Goal: Navigation & Orientation: Go to known website

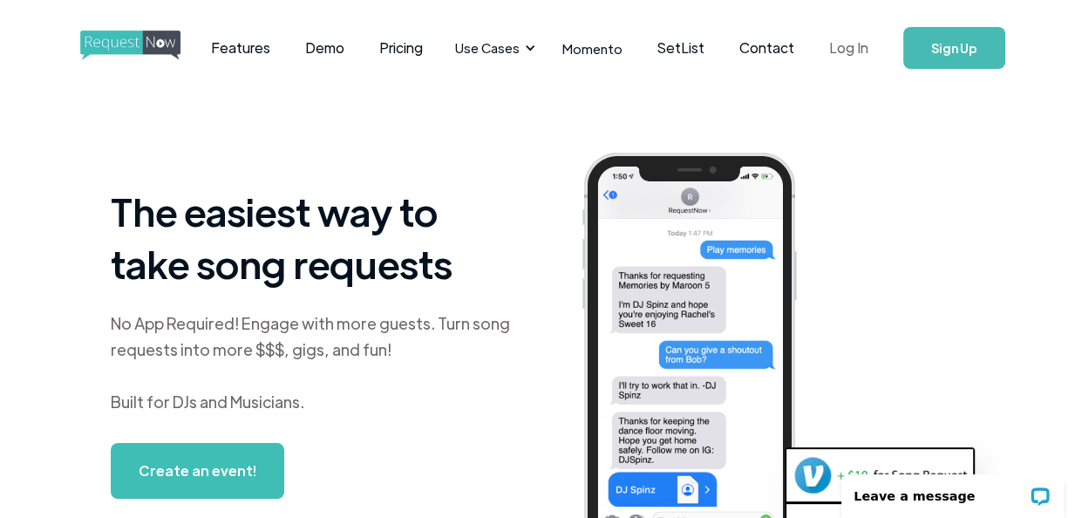
click at [855, 51] on link "Log In" at bounding box center [849, 47] width 74 height 61
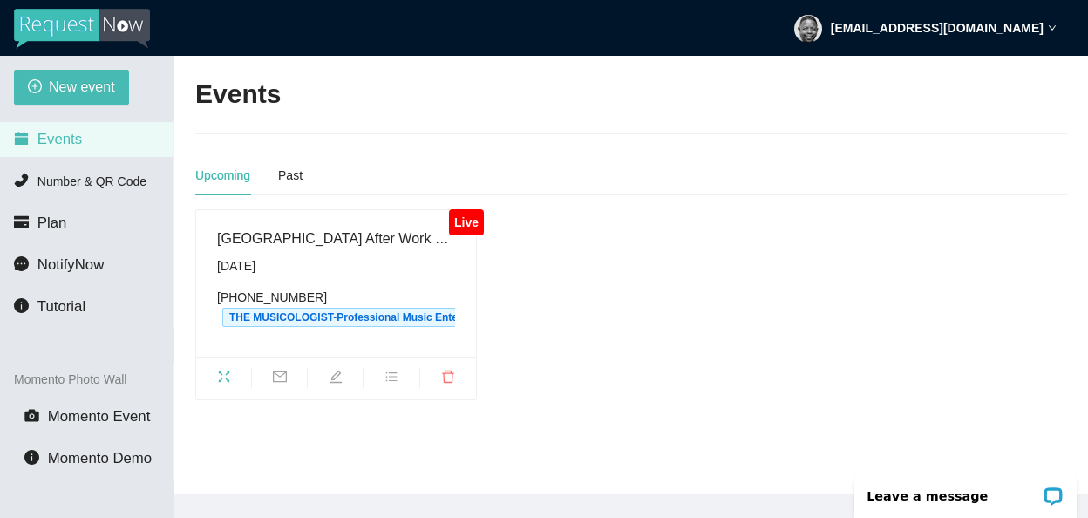
click at [471, 227] on div "Live" at bounding box center [466, 222] width 34 height 26
click at [220, 380] on icon "fullscreen" at bounding box center [223, 376] width 11 height 11
